Goal: Book appointment/travel/reservation

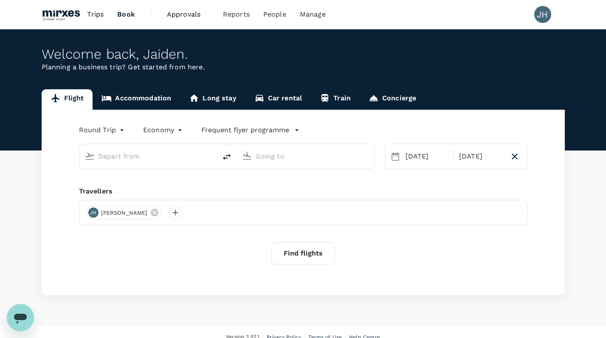
click at [142, 93] on link "Accommodation" at bounding box center [136, 99] width 87 height 20
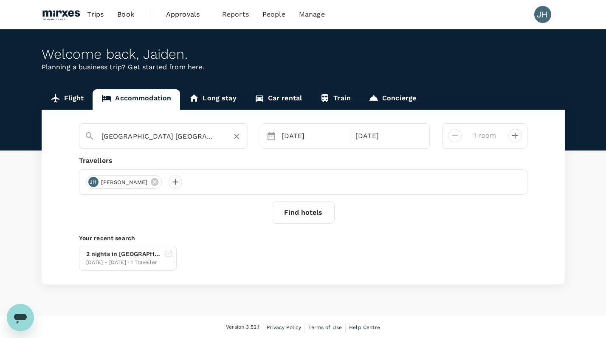
click at [225, 138] on div "[GEOGRAPHIC_DATA] [GEOGRAPHIC_DATA]" at bounding box center [171, 136] width 141 height 14
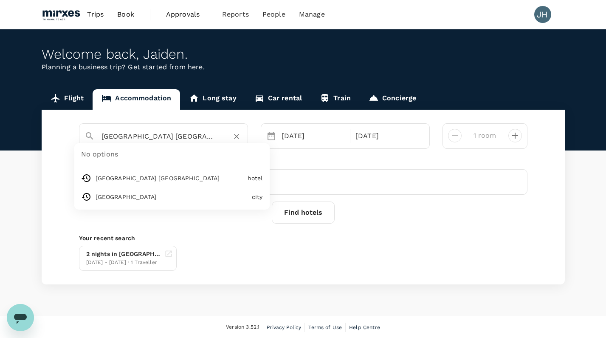
click at [225, 138] on div "[GEOGRAPHIC_DATA] [GEOGRAPHIC_DATA]" at bounding box center [171, 136] width 141 height 14
click at [239, 138] on icon "Clear" at bounding box center [236, 136] width 8 height 8
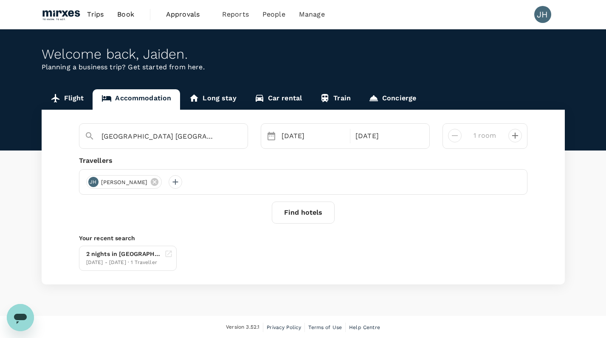
type input "[GEOGRAPHIC_DATA]"
click at [317, 205] on button "Find hotels" at bounding box center [303, 212] width 63 height 22
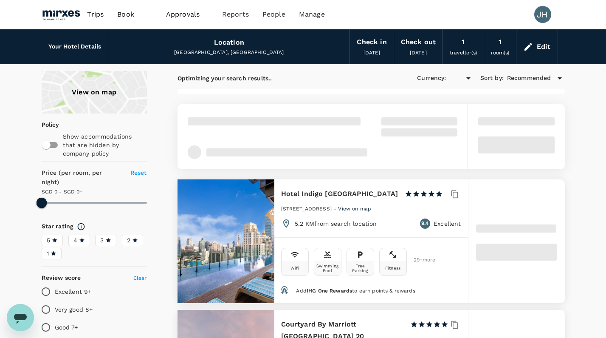
type input "499.13"
type input "SGD"
click at [101, 80] on div "View on map" at bounding box center [94, 92] width 105 height 42
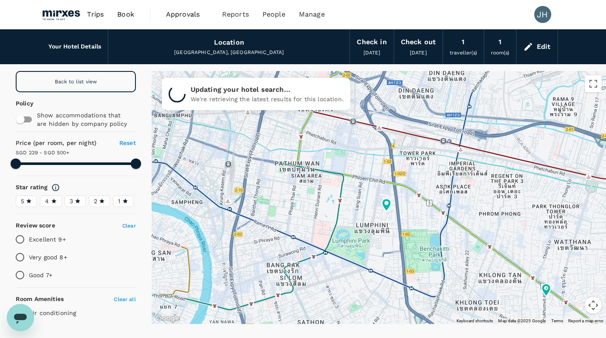
type input "499.13"
type input "11.98"
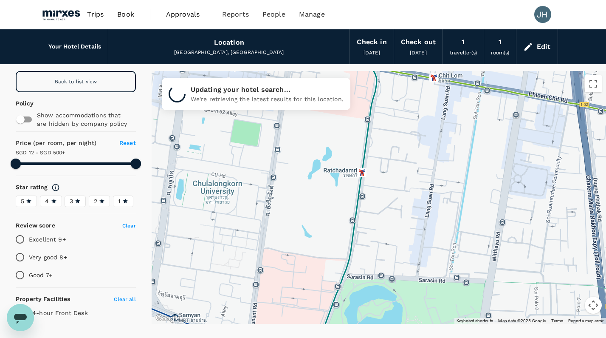
drag, startPoint x: 405, startPoint y: 170, endPoint x: 441, endPoint y: 198, distance: 45.1
click at [441, 208] on div at bounding box center [379, 197] width 454 height 253
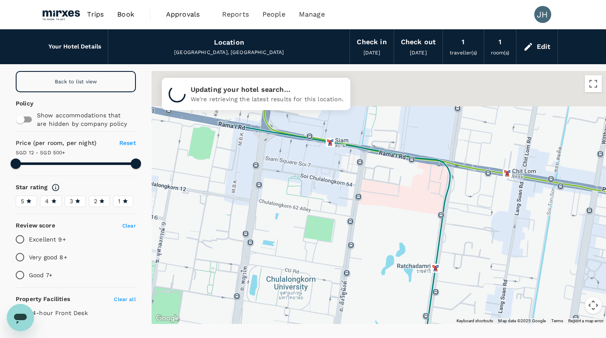
drag, startPoint x: 386, startPoint y: 168, endPoint x: 417, endPoint y: 246, distance: 83.8
click at [417, 246] on div at bounding box center [379, 197] width 454 height 253
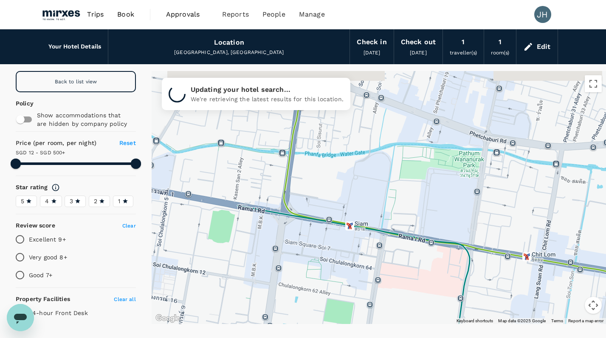
drag, startPoint x: 350, startPoint y: 198, endPoint x: 402, endPoint y: 277, distance: 94.8
click at [402, 277] on div at bounding box center [379, 197] width 454 height 253
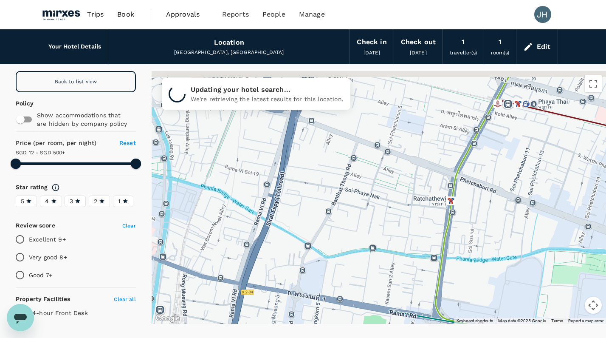
drag, startPoint x: 388, startPoint y: 208, endPoint x: 500, endPoint y: 332, distance: 166.8
click at [500, 332] on div "Your Hotel Details Location [GEOGRAPHIC_DATA], [GEOGRAPHIC_DATA] Check in [DATE…" at bounding box center [303, 182] width 606 height 307
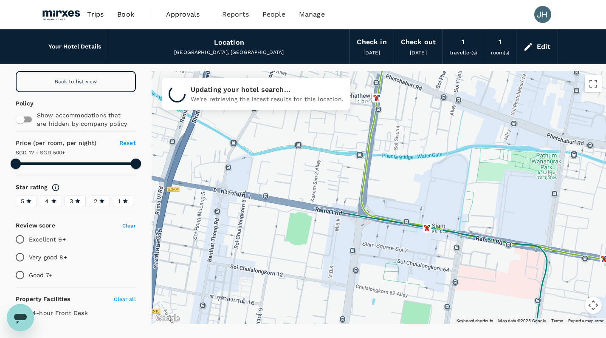
drag, startPoint x: 447, startPoint y: 242, endPoint x: 371, endPoint y: 128, distance: 137.2
click at [371, 128] on div at bounding box center [608, 279] width 611 height 382
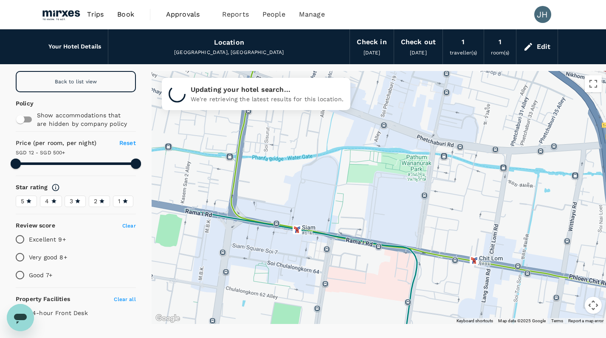
drag, startPoint x: 487, startPoint y: 197, endPoint x: 341, endPoint y: 197, distance: 145.6
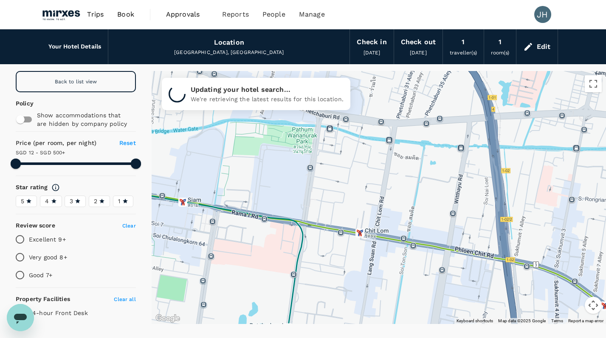
drag, startPoint x: 429, startPoint y: 216, endPoint x: 384, endPoint y: 204, distance: 46.0
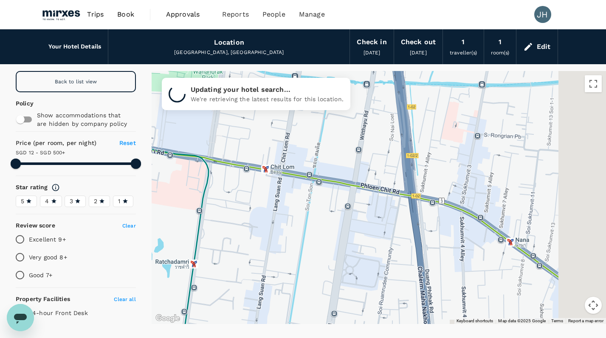
drag, startPoint x: 453, startPoint y: 207, endPoint x: 377, endPoint y: 147, distance: 96.4
click at [377, 147] on div at bounding box center [615, 332] width 611 height 382
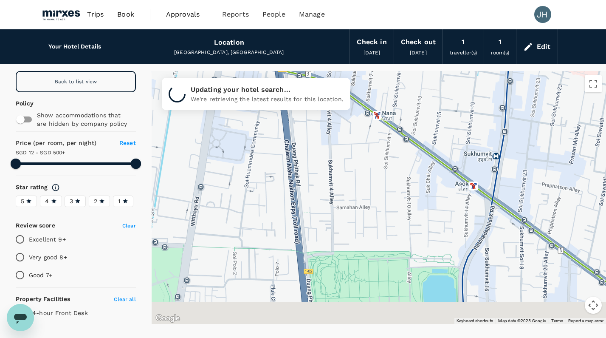
drag, startPoint x: 404, startPoint y: 166, endPoint x: 366, endPoint y: 90, distance: 84.7
click at [367, 92] on div at bounding box center [379, 197] width 454 height 253
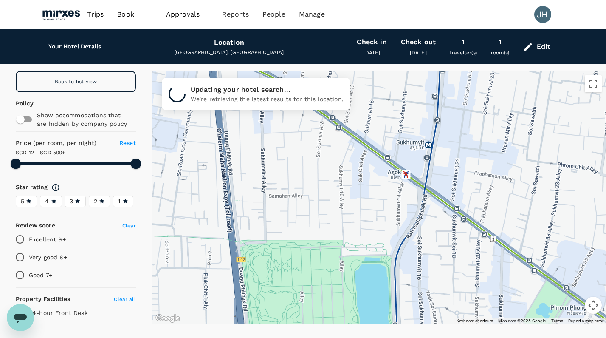
drag, startPoint x: 480, startPoint y: 187, endPoint x: 441, endPoint y: 206, distance: 43.7
click at [441, 208] on div at bounding box center [379, 197] width 454 height 253
type input "499.45"
type input "9.45"
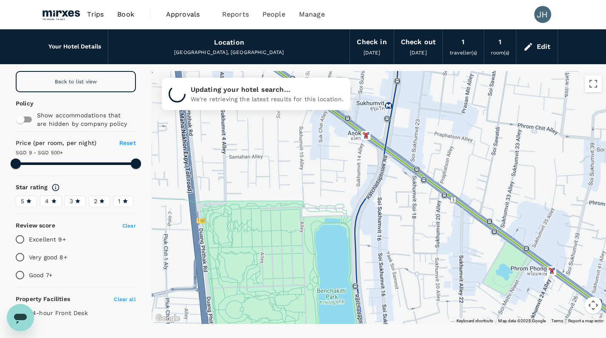
drag, startPoint x: 453, startPoint y: 237, endPoint x: 412, endPoint y: 195, distance: 57.9
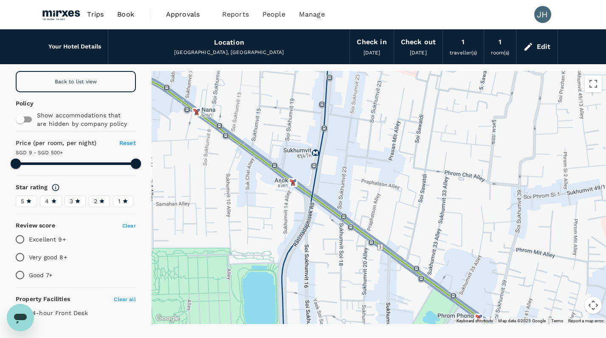
drag, startPoint x: 450, startPoint y: 174, endPoint x: 357, endPoint y: 232, distance: 109.1
click at [357, 232] on div at bounding box center [379, 197] width 454 height 253
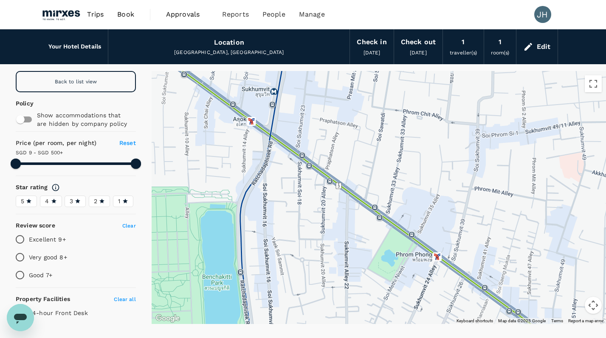
drag, startPoint x: 458, startPoint y: 263, endPoint x: 442, endPoint y: 183, distance: 80.8
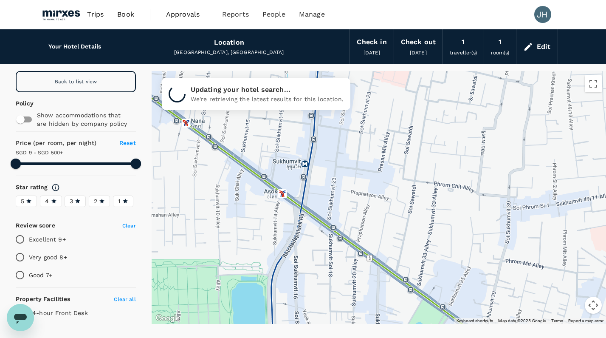
drag, startPoint x: 273, startPoint y: 151, endPoint x: 308, endPoint y: 227, distance: 83.8
click at [308, 227] on div at bounding box center [379, 197] width 454 height 253
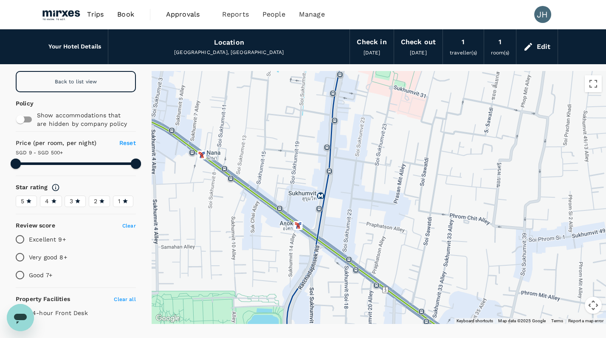
drag, startPoint x: 320, startPoint y: 234, endPoint x: 338, endPoint y: 268, distance: 38.4
click at [338, 268] on div at bounding box center [379, 197] width 454 height 253
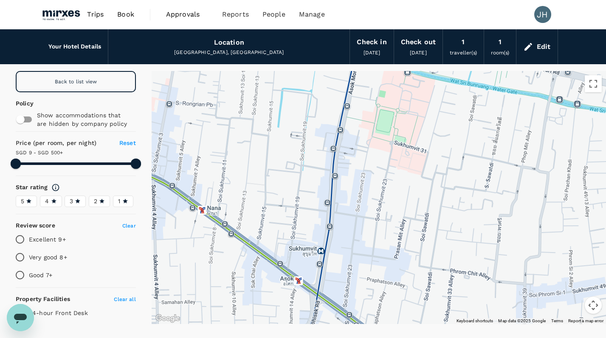
drag, startPoint x: 266, startPoint y: 139, endPoint x: 273, endPoint y: 226, distance: 87.3
click at [273, 226] on div at bounding box center [379, 197] width 454 height 253
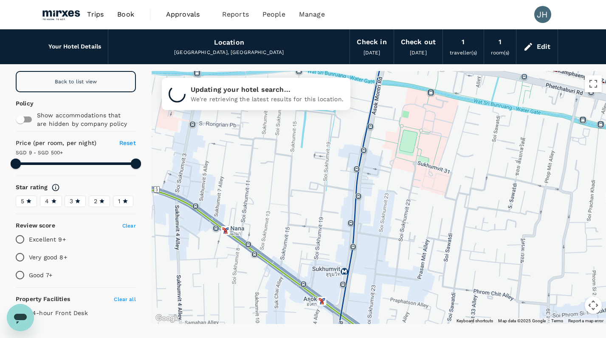
drag, startPoint x: 213, startPoint y: 251, endPoint x: 271, endPoint y: 229, distance: 62.2
click at [271, 229] on div at bounding box center [379, 197] width 454 height 253
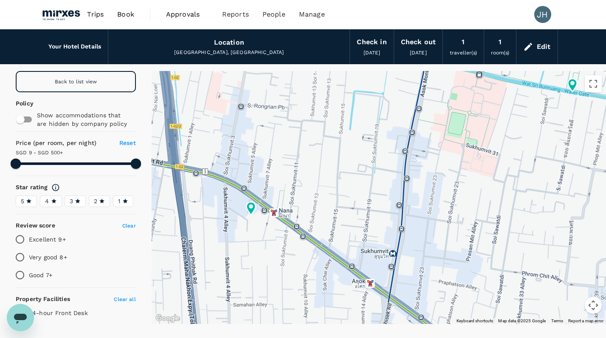
click at [374, 284] on div at bounding box center [379, 197] width 454 height 253
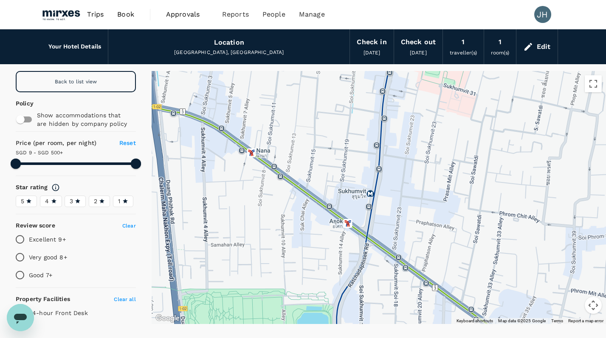
drag, startPoint x: 390, startPoint y: 259, endPoint x: 363, endPoint y: 186, distance: 77.9
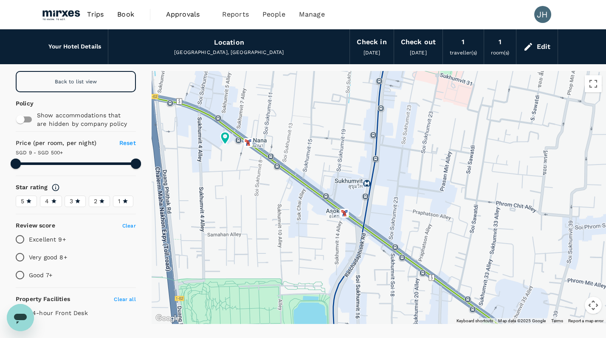
click at [348, 215] on div at bounding box center [379, 197] width 454 height 253
click at [348, 216] on div at bounding box center [379, 197] width 454 height 253
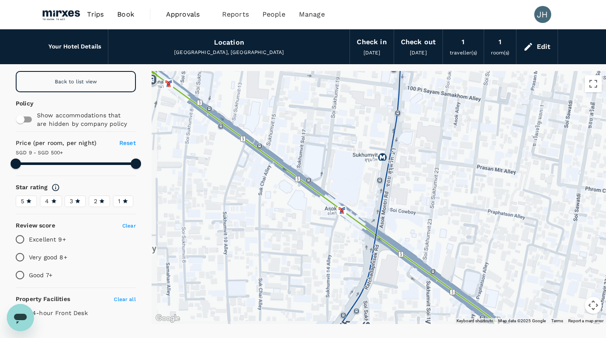
click at [348, 216] on div at bounding box center [379, 197] width 454 height 253
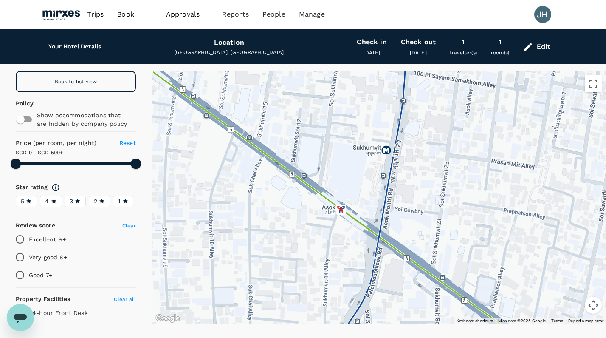
click at [335, 210] on div at bounding box center [379, 197] width 454 height 253
click at [47, 91] on div "Back to list view Policy Show accommodations that are hidden by company policy …" at bounding box center [75, 194] width 131 height 246
click at [594, 309] on button "Map camera controls" at bounding box center [593, 304] width 17 height 17
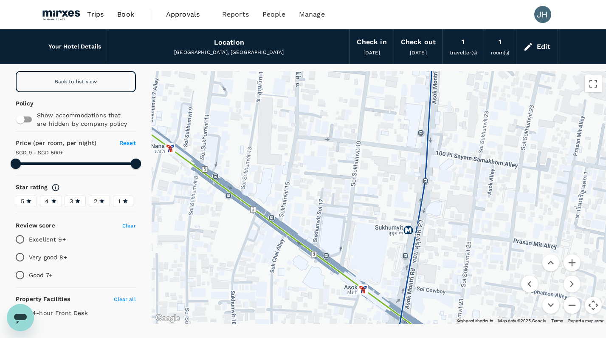
click at [103, 79] on div "Back to list view" at bounding box center [76, 81] width 120 height 21
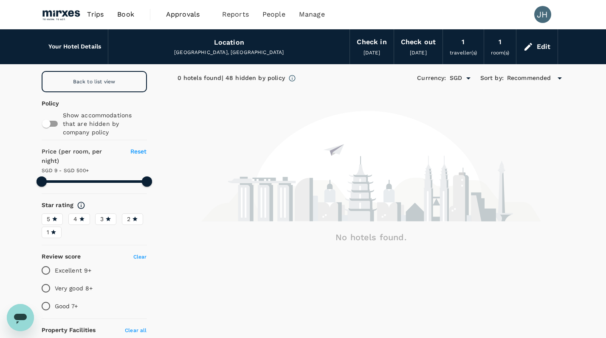
click at [115, 85] on div "Back to list view" at bounding box center [94, 81] width 105 height 21
type input "499.45"
click at [542, 48] on div "Edit" at bounding box center [544, 47] width 14 height 12
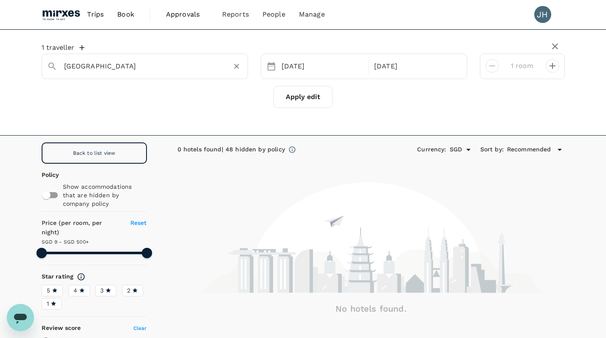
click at [95, 68] on input "[GEOGRAPHIC_DATA]" at bounding box center [141, 65] width 155 height 13
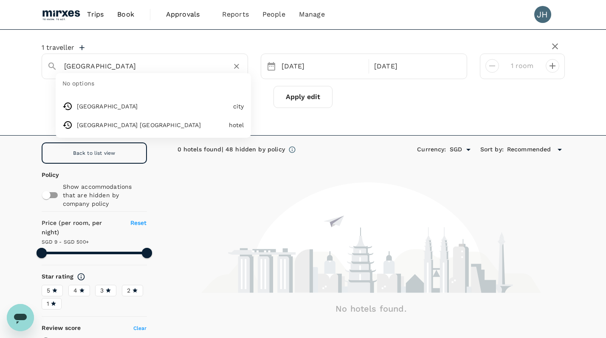
click at [95, 68] on input "[GEOGRAPHIC_DATA]" at bounding box center [141, 65] width 155 height 13
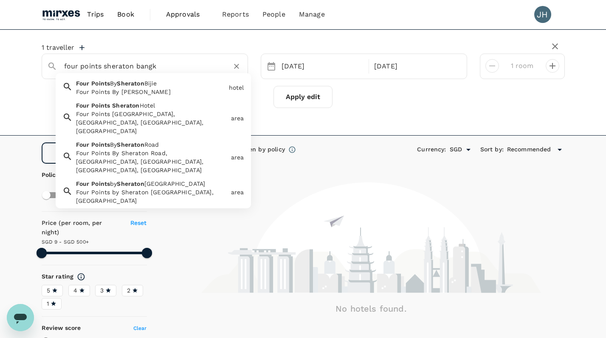
type input "four points [PERSON_NAME]"
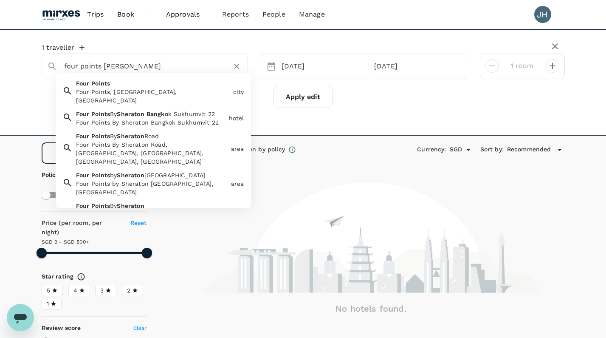
click at [194, 76] on ul "[GEOGRAPHIC_DATA], [GEOGRAPHIC_DATA], [GEOGRAPHIC_DATA] city Four Points By She…" at bounding box center [153, 140] width 195 height 135
click at [206, 63] on input "four points [PERSON_NAME]" at bounding box center [141, 65] width 155 height 13
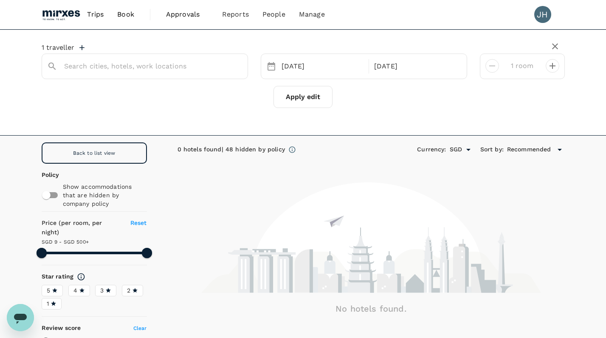
type input "[GEOGRAPHIC_DATA]"
click at [313, 97] on button "Apply edit" at bounding box center [302, 97] width 59 height 22
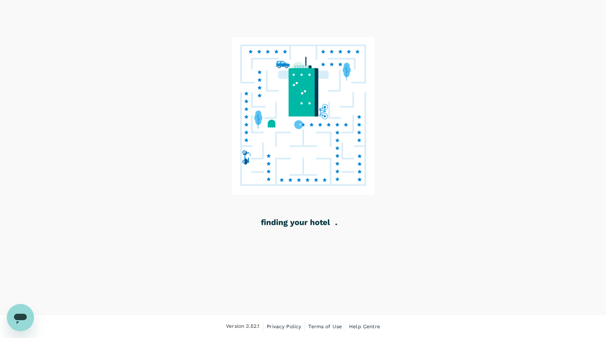
scroll to position [37, 0]
